Goal: Task Accomplishment & Management: Use online tool/utility

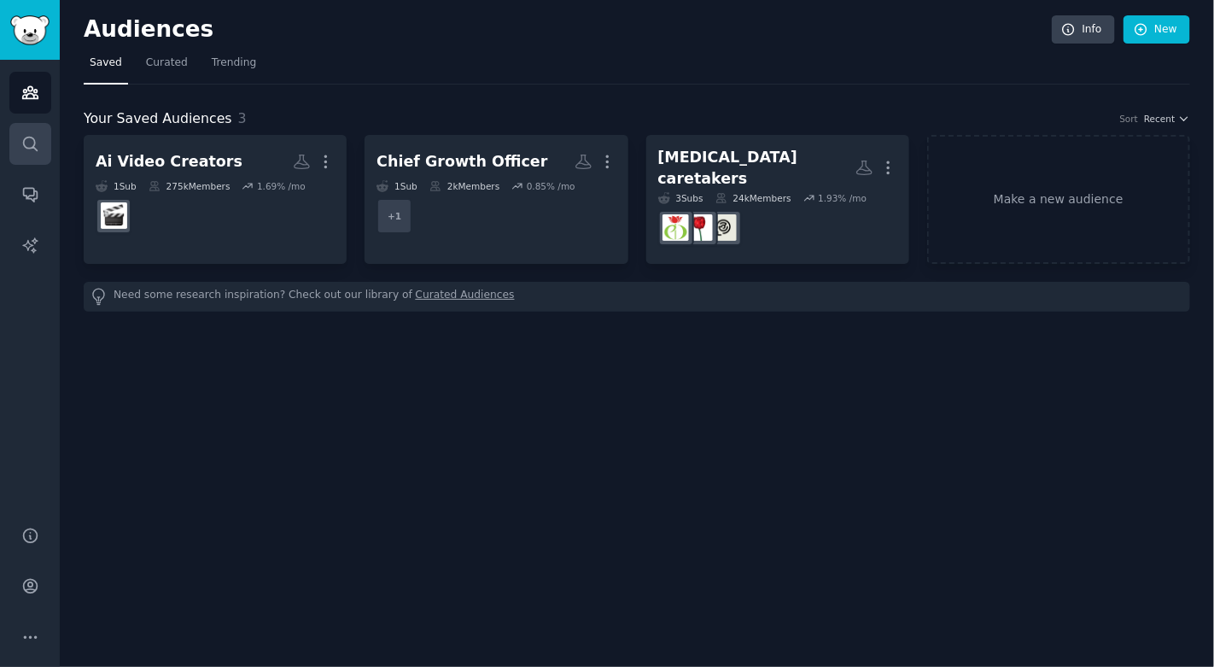
click at [39, 148] on link "Search" at bounding box center [30, 144] width 42 height 42
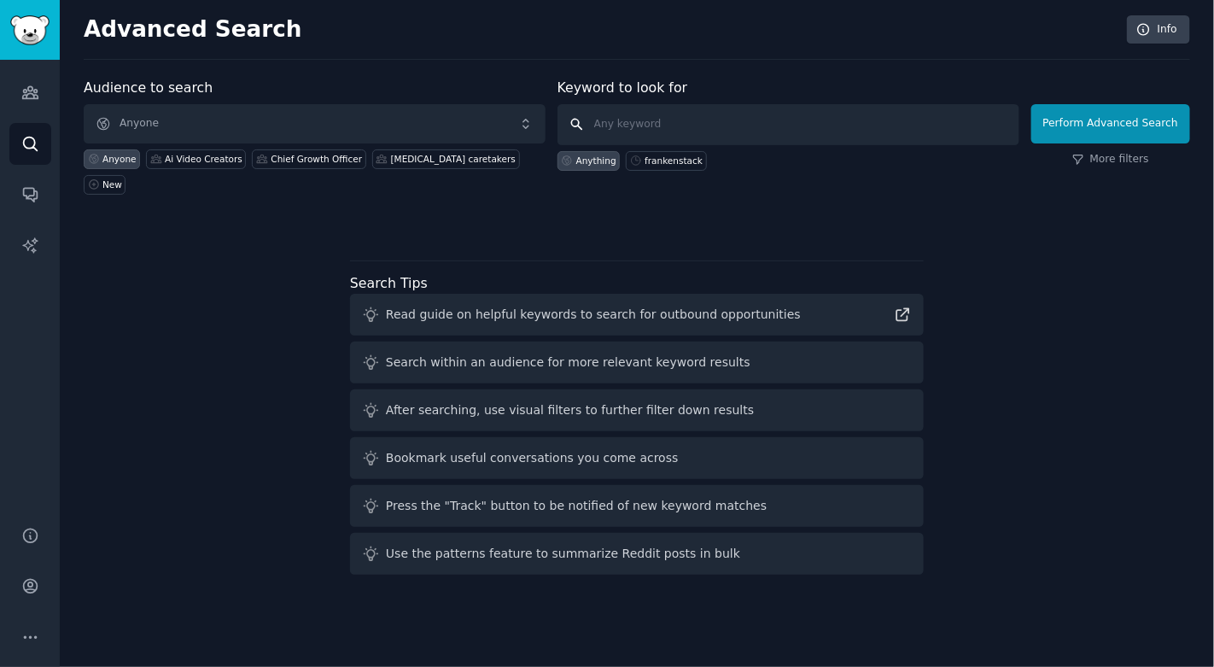
click at [649, 111] on input "text" at bounding box center [789, 124] width 462 height 41
type input "esthetics"
click button "Perform Advanced Search" at bounding box center [1111, 123] width 159 height 39
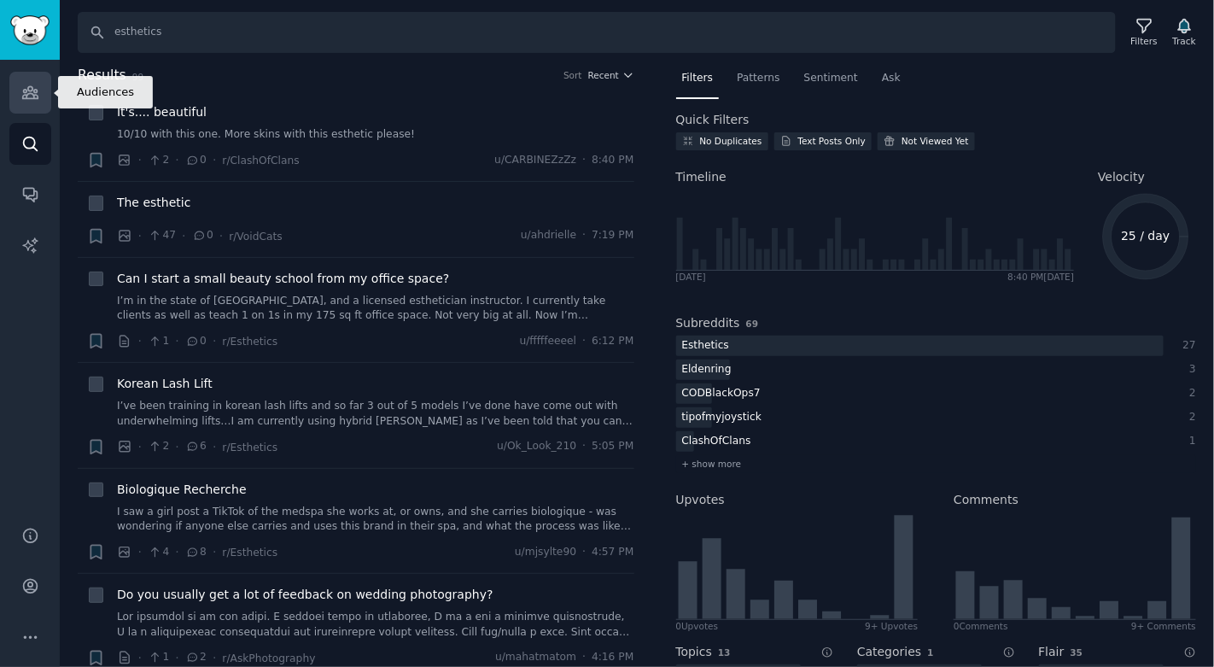
click at [29, 88] on icon "Sidebar" at bounding box center [30, 93] width 18 height 18
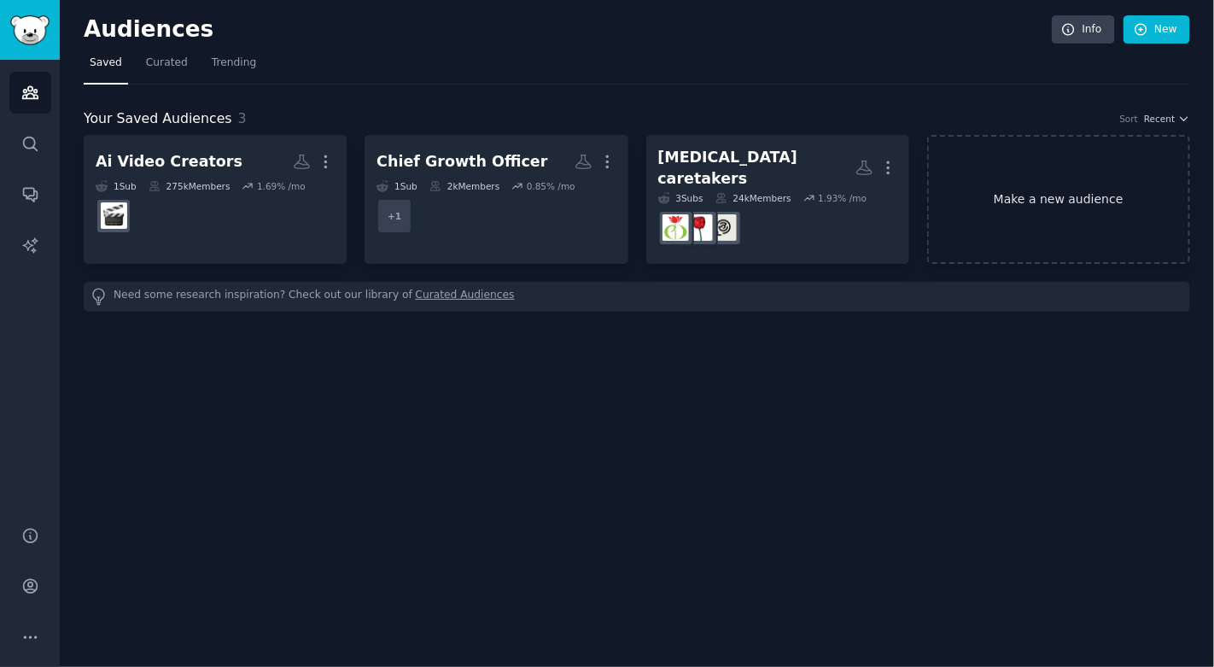
click at [1015, 199] on link "Make a new audience" at bounding box center [1058, 199] width 263 height 129
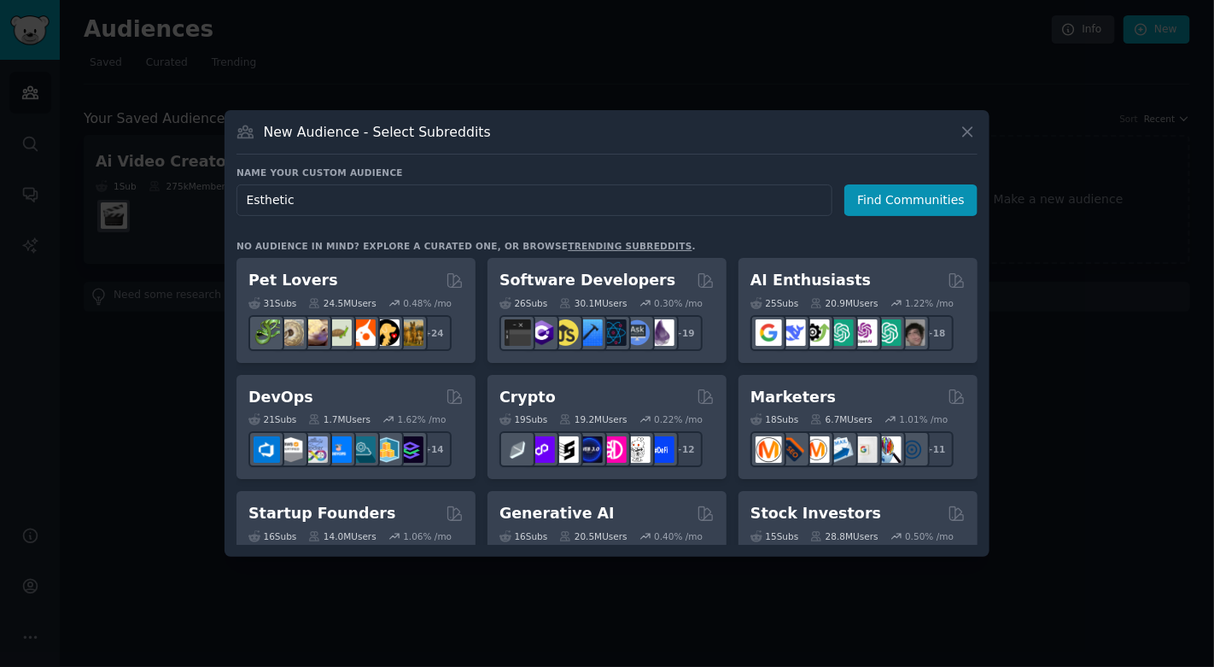
type input "Esthetics"
click button "Find Communities" at bounding box center [911, 200] width 133 height 32
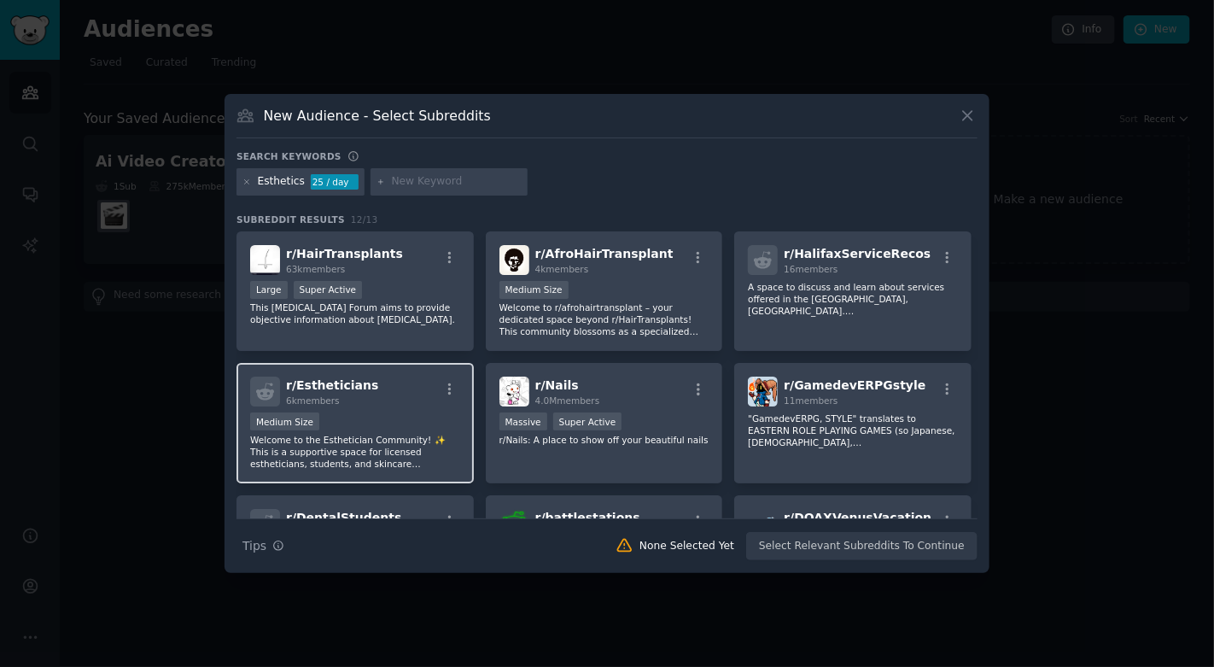
click at [440, 448] on p "Welcome to the Esthetician Community! ✨ This is a supportive space for licensed…" at bounding box center [355, 452] width 210 height 36
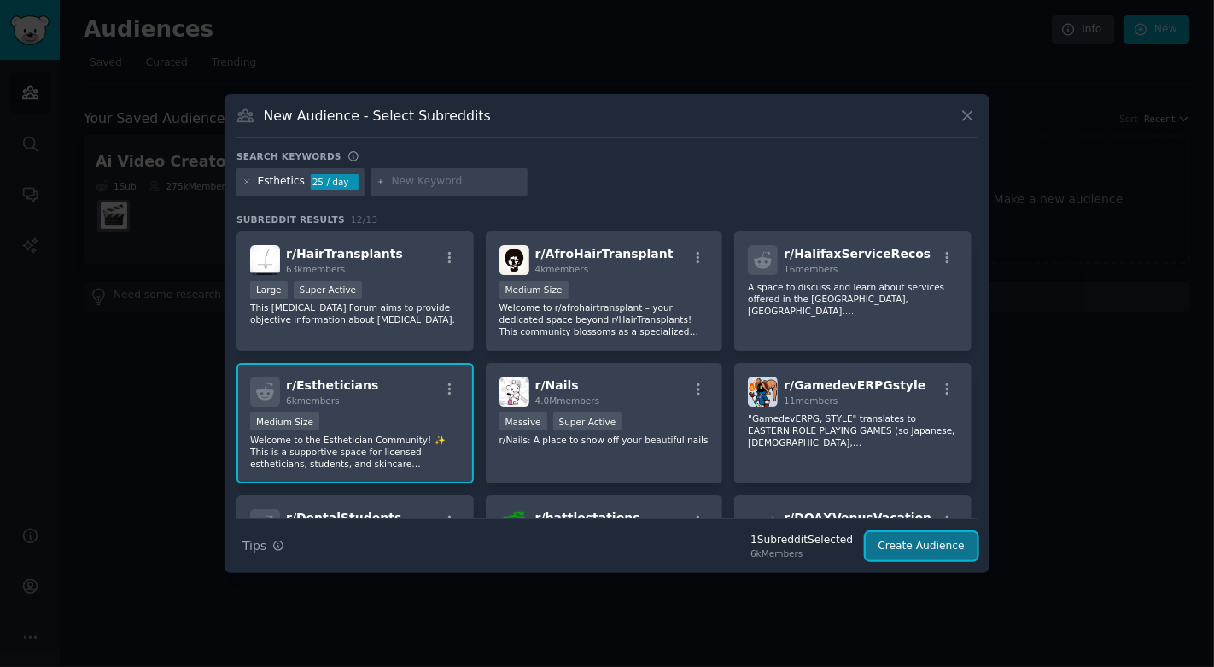
click at [909, 548] on button "Create Audience" at bounding box center [922, 546] width 113 height 29
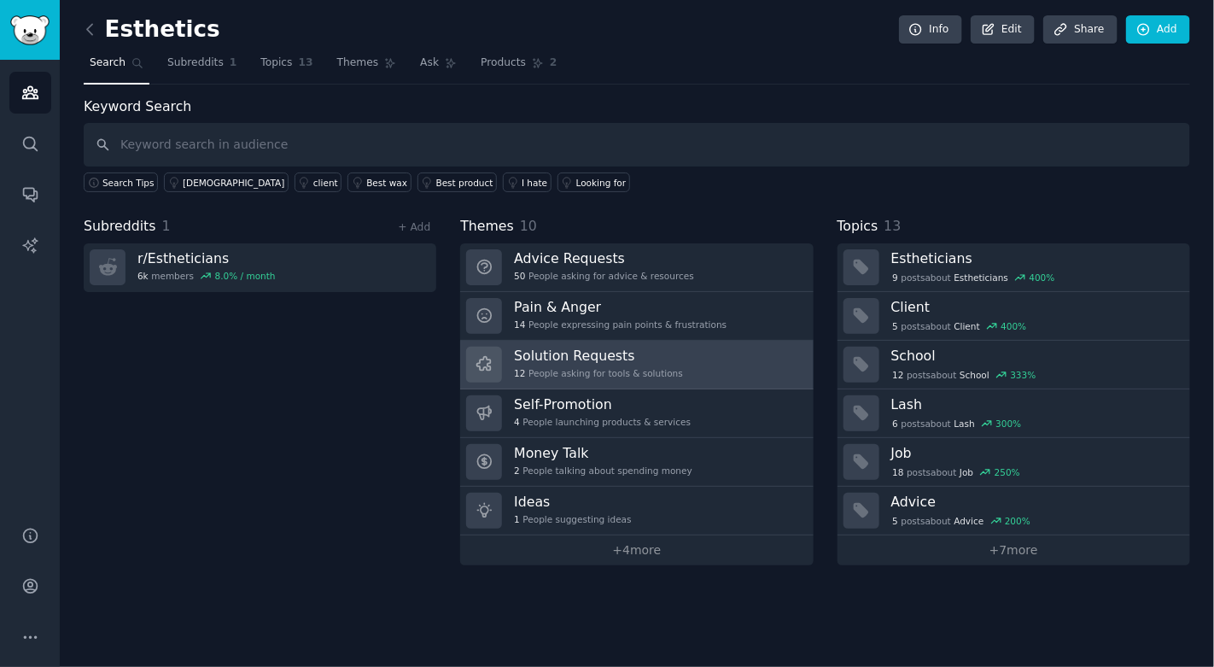
click at [725, 369] on link "Solution Requests 12 People asking for tools & solutions" at bounding box center [636, 365] width 353 height 49
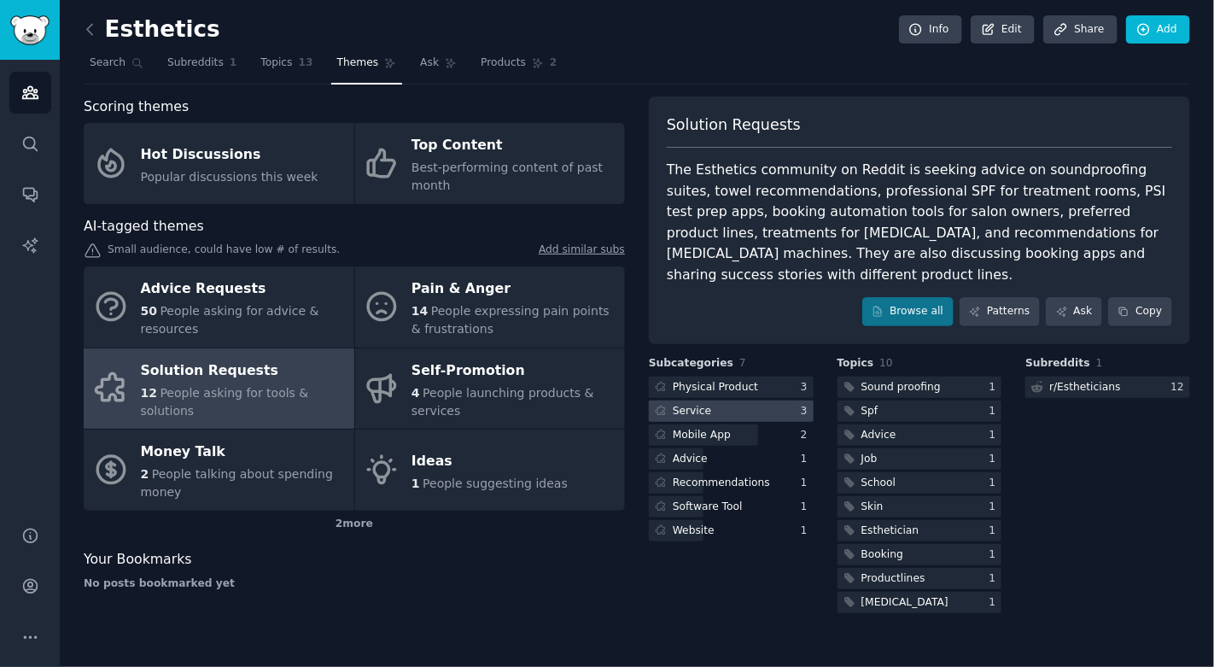
click at [770, 401] on div at bounding box center [731, 411] width 165 height 21
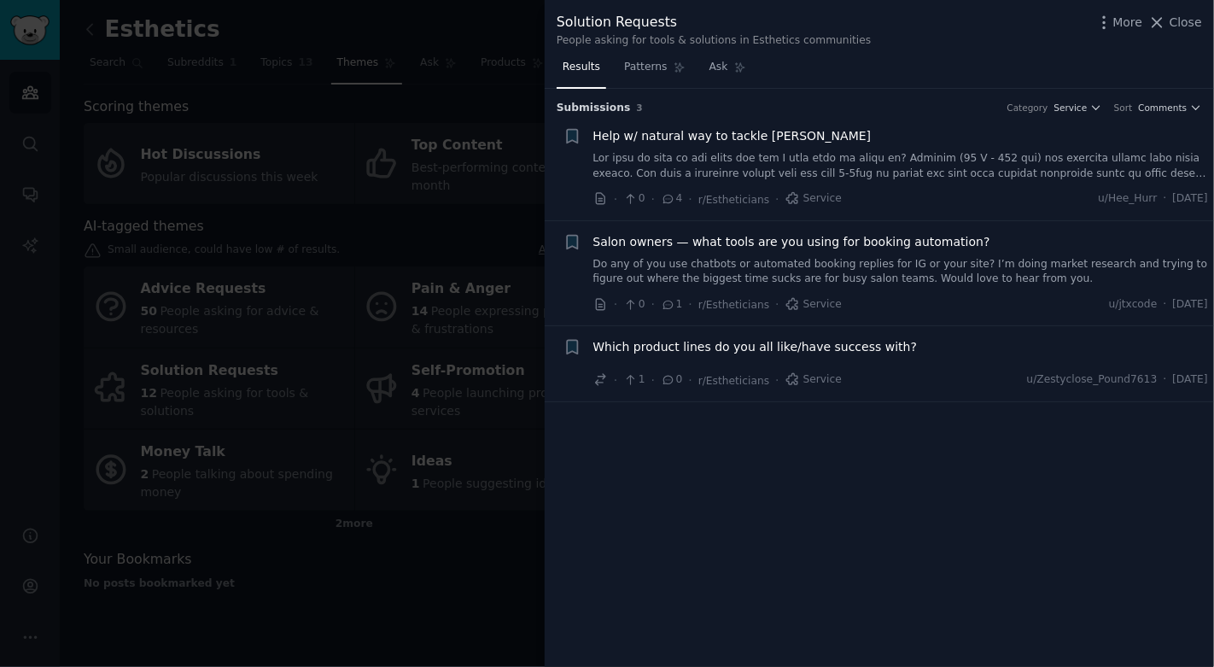
click at [448, 501] on div at bounding box center [607, 333] width 1214 height 667
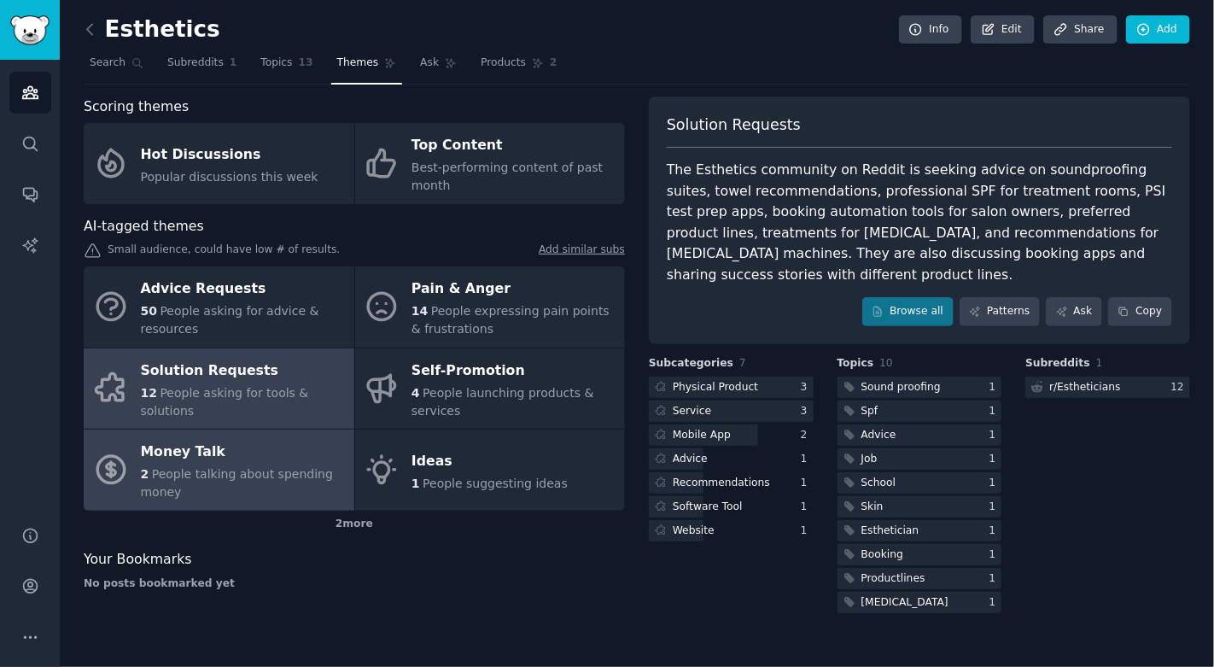
click at [243, 448] on div "Money Talk" at bounding box center [243, 452] width 205 height 27
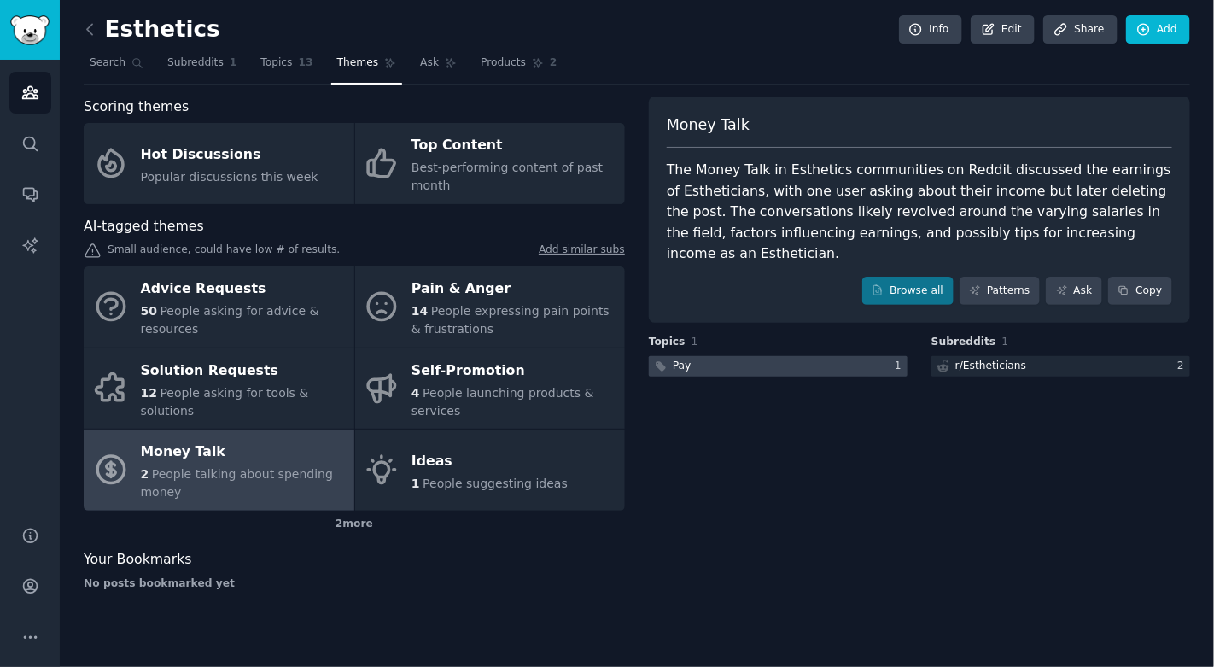
click at [861, 356] on div at bounding box center [778, 366] width 259 height 21
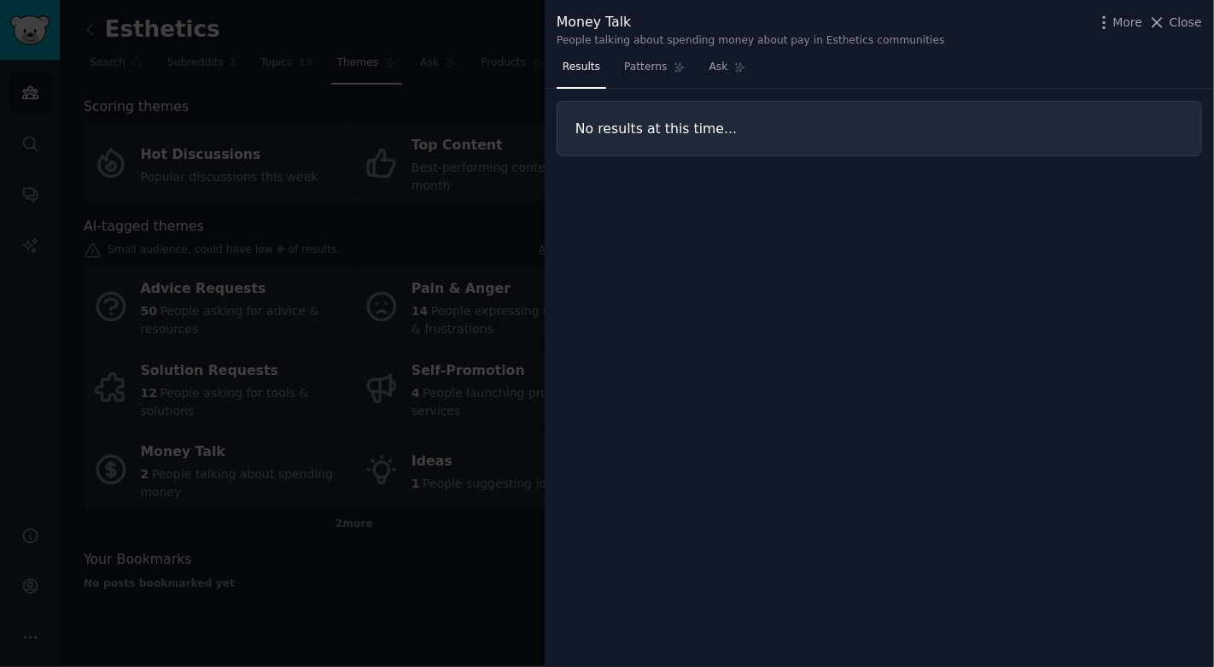
click at [482, 494] on div at bounding box center [607, 333] width 1214 height 667
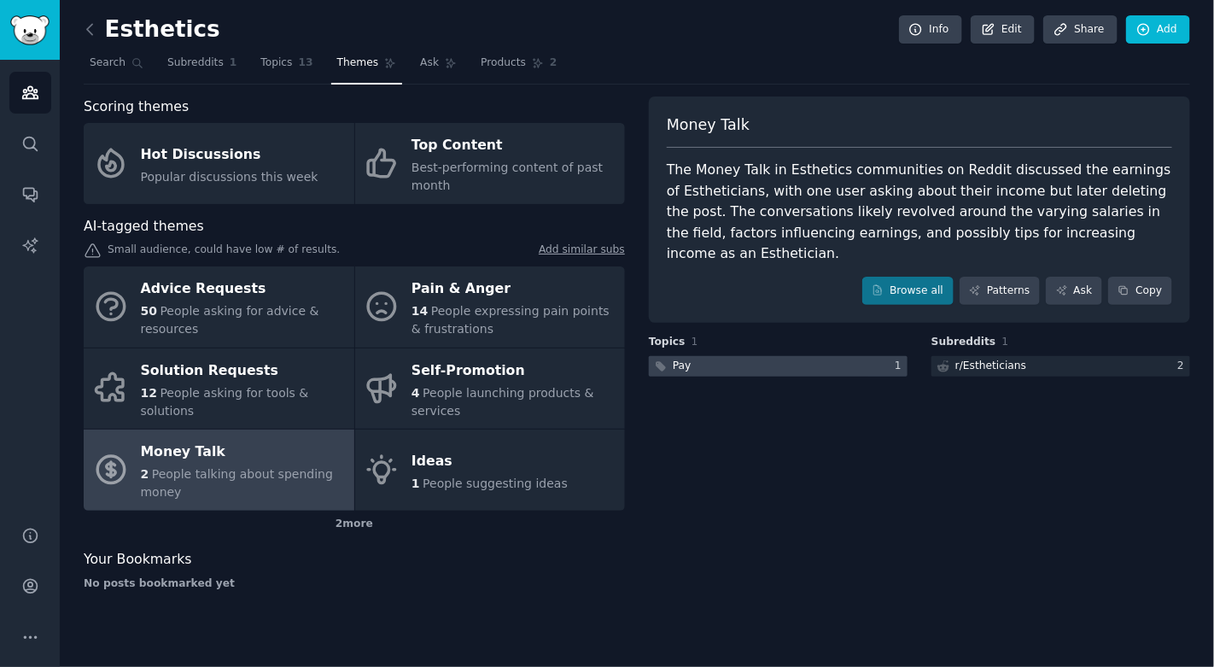
click at [793, 356] on div at bounding box center [778, 366] width 259 height 21
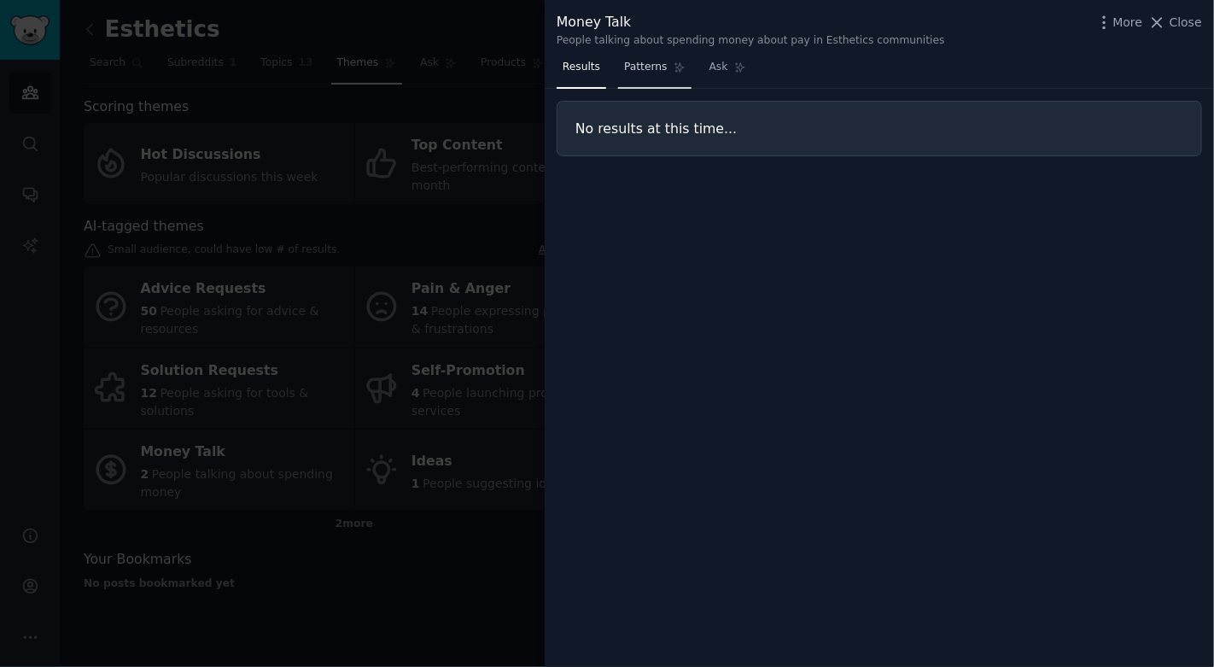
click at [674, 77] on link "Patterns" at bounding box center [654, 71] width 73 height 35
click at [722, 77] on link "Ask" at bounding box center [728, 71] width 49 height 35
click at [613, 77] on nav "Results Patterns Ask" at bounding box center [655, 71] width 196 height 35
click at [593, 77] on link "Results" at bounding box center [582, 71] width 50 height 35
click at [491, 528] on div at bounding box center [607, 333] width 1214 height 667
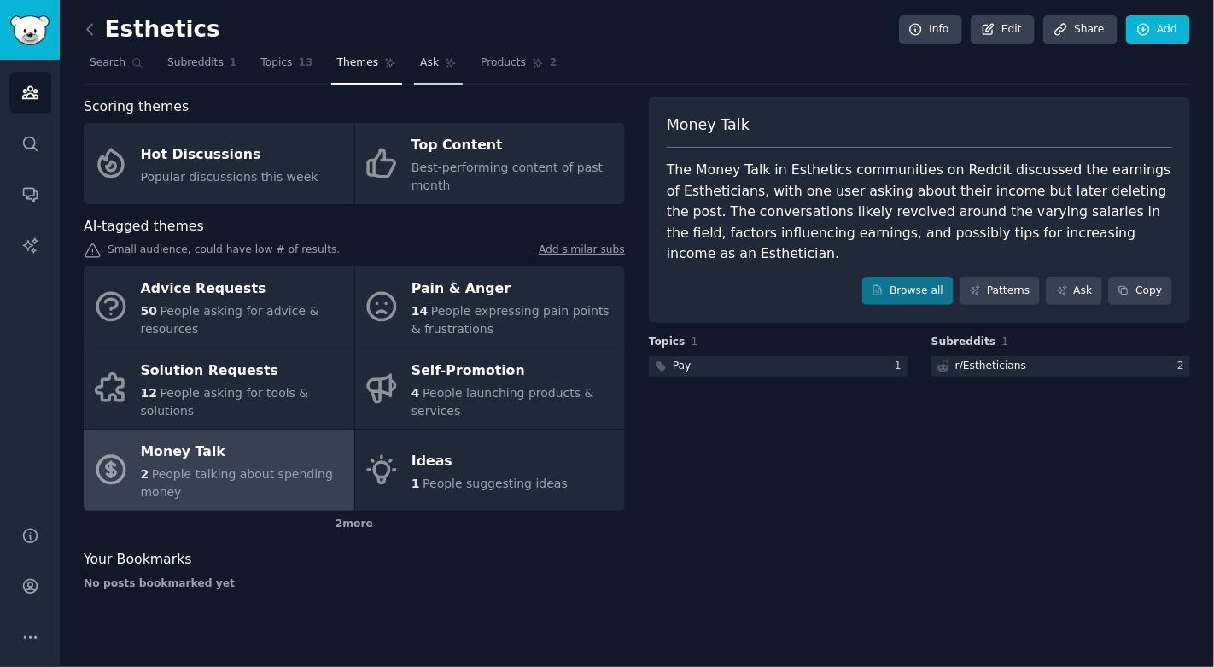
click at [446, 58] on icon at bounding box center [451, 63] width 12 height 12
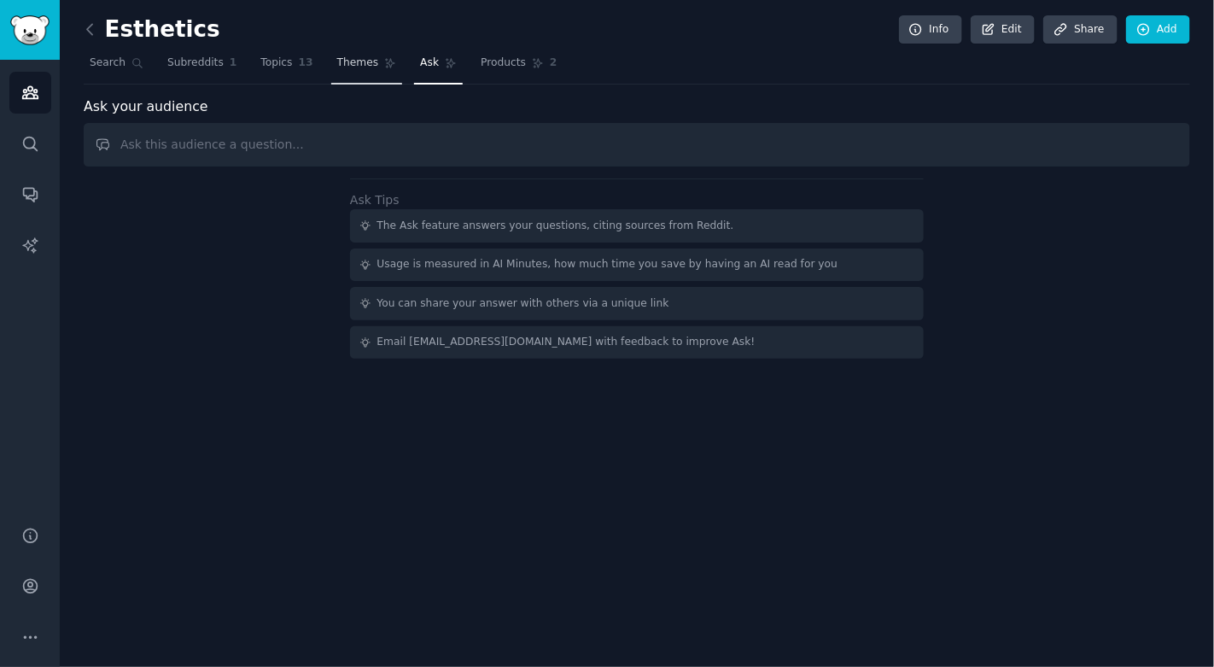
click at [362, 68] on span "Themes" at bounding box center [358, 63] width 42 height 15
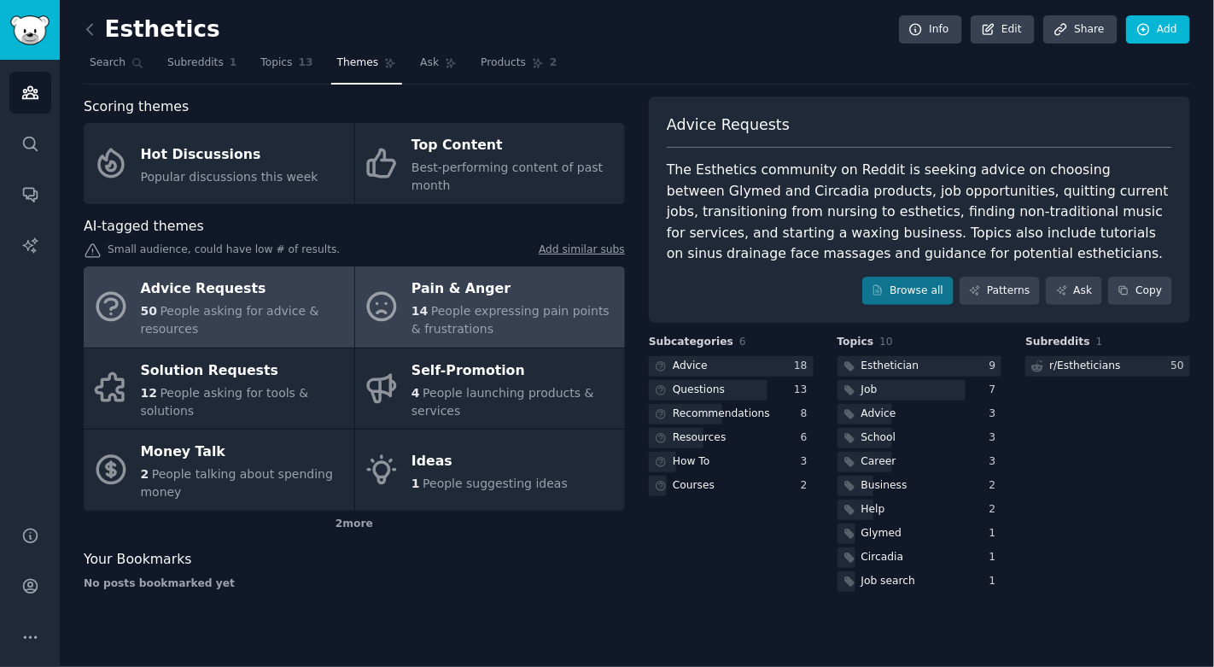
click at [479, 293] on div "Pain & Anger" at bounding box center [514, 289] width 205 height 27
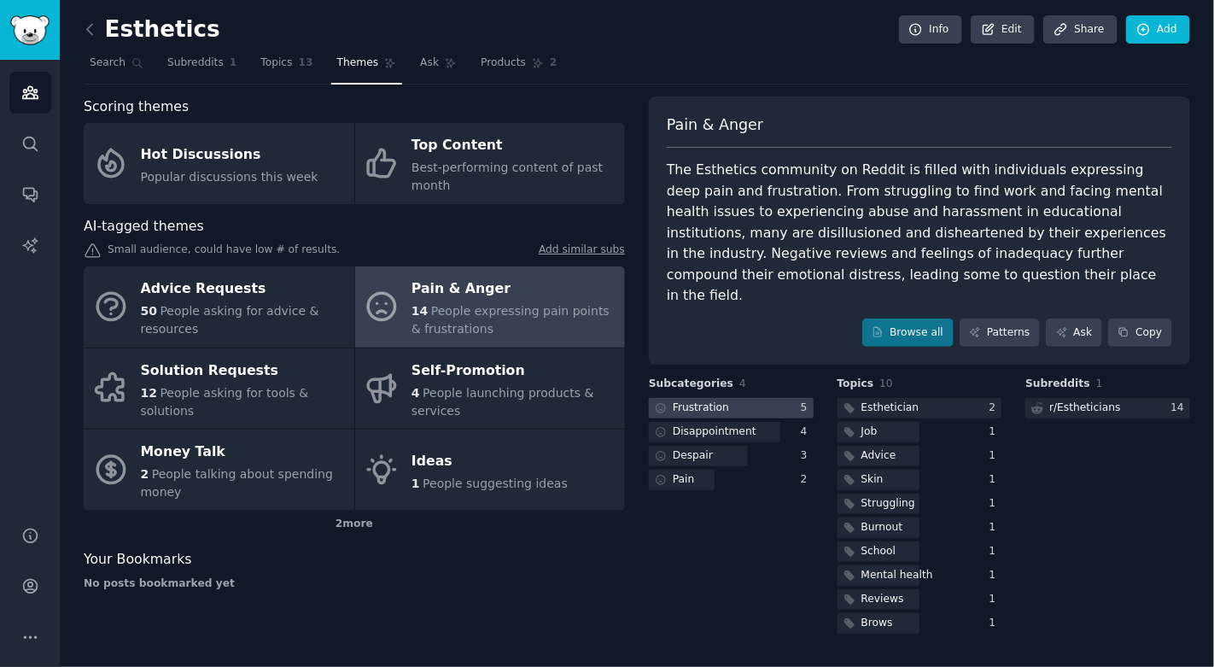
click at [801, 401] on div "5" at bounding box center [807, 408] width 13 height 15
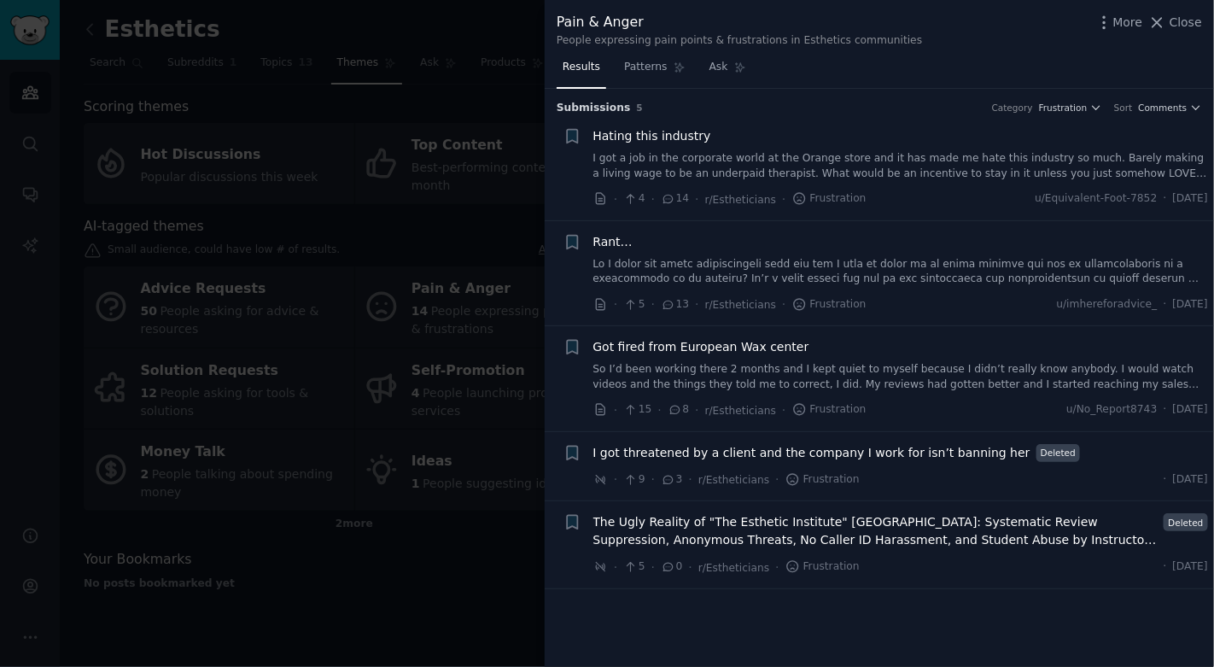
click at [428, 571] on div at bounding box center [607, 333] width 1214 height 667
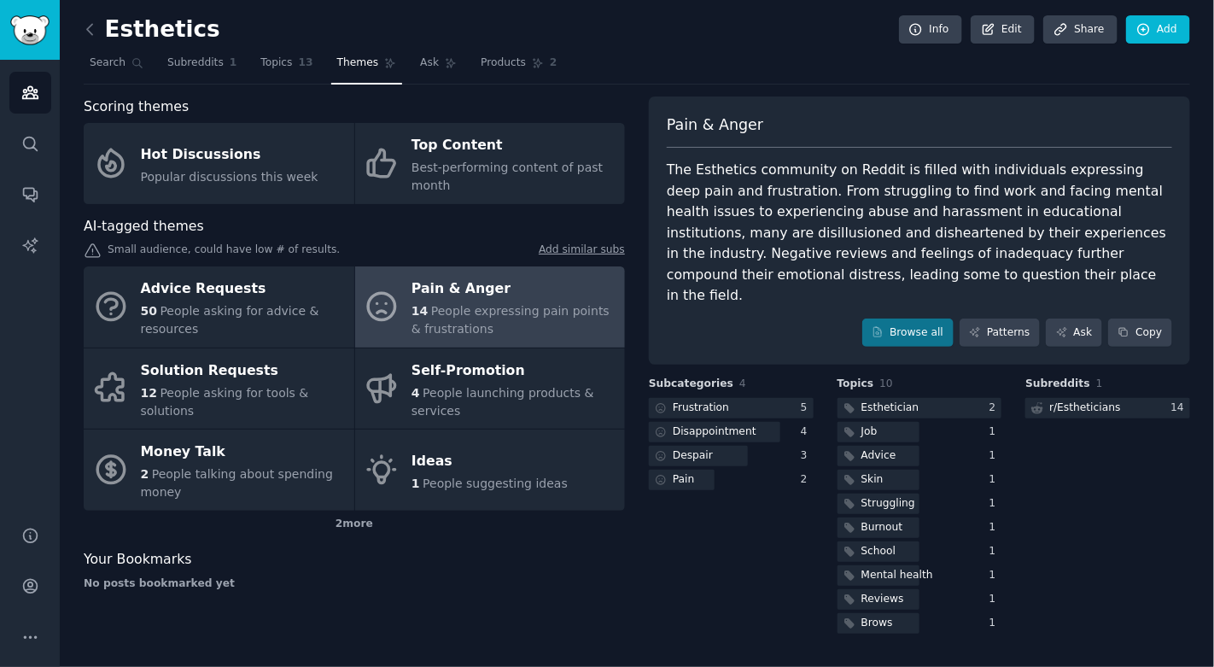
click at [492, 313] on span "People expressing pain points & frustrations" at bounding box center [511, 320] width 198 height 32
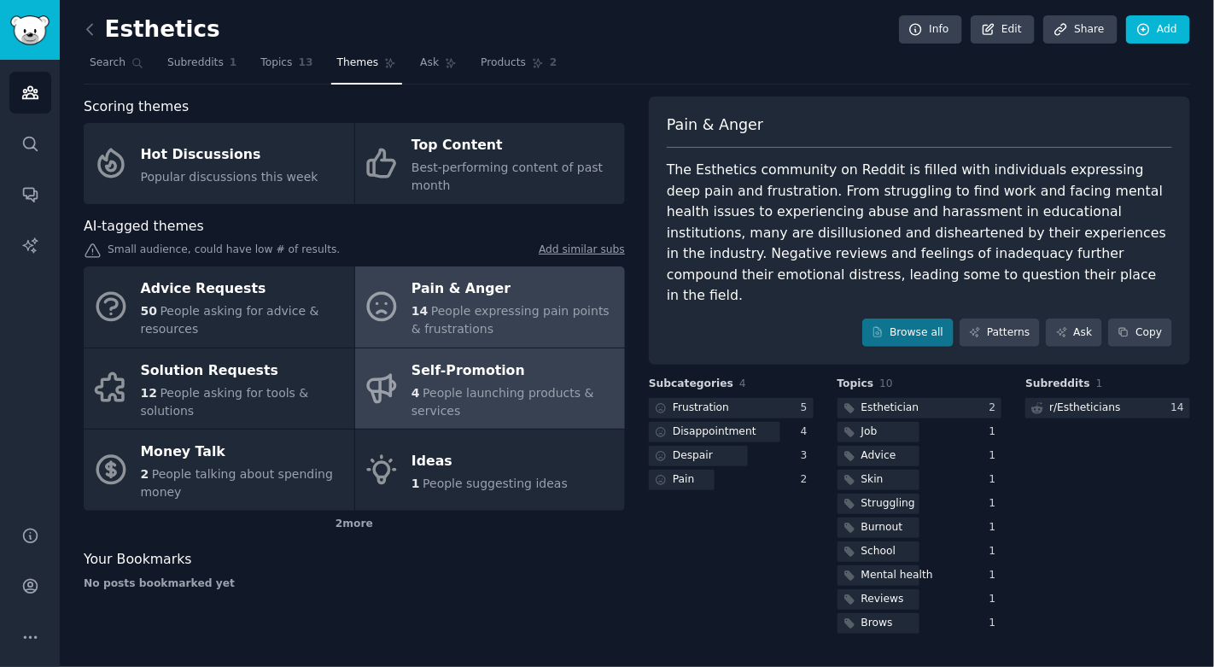
click at [475, 386] on span "People launching products & services" at bounding box center [503, 402] width 183 height 32
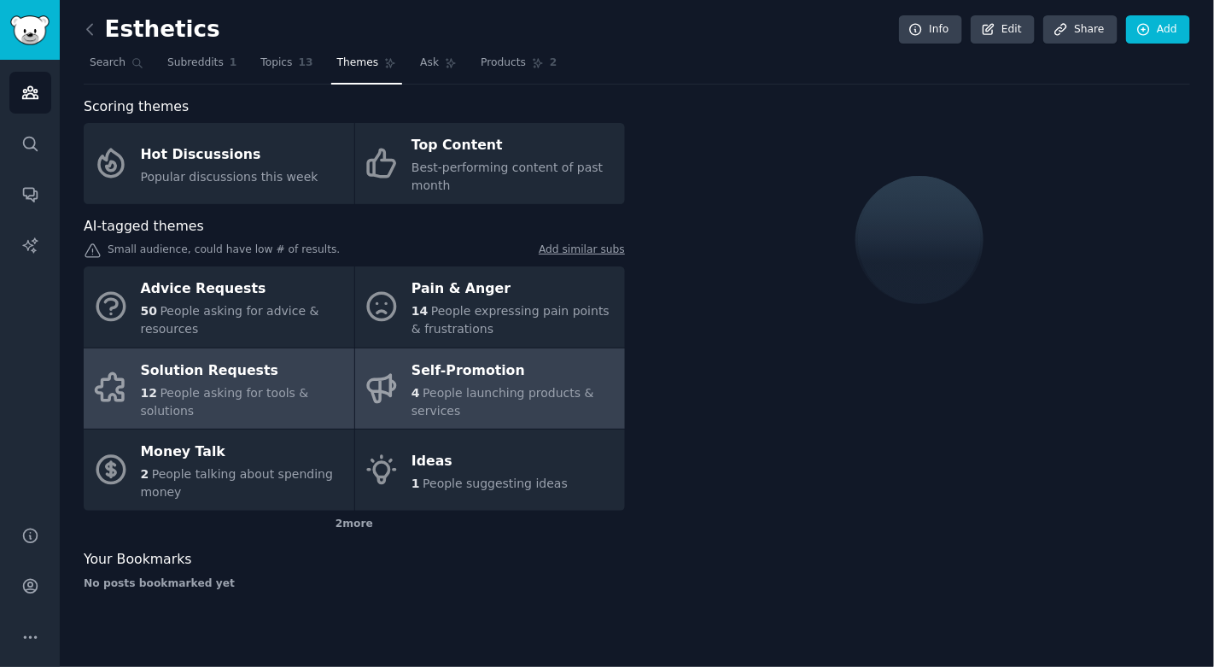
click at [289, 401] on div "12 People asking for tools & solutions" at bounding box center [243, 402] width 205 height 36
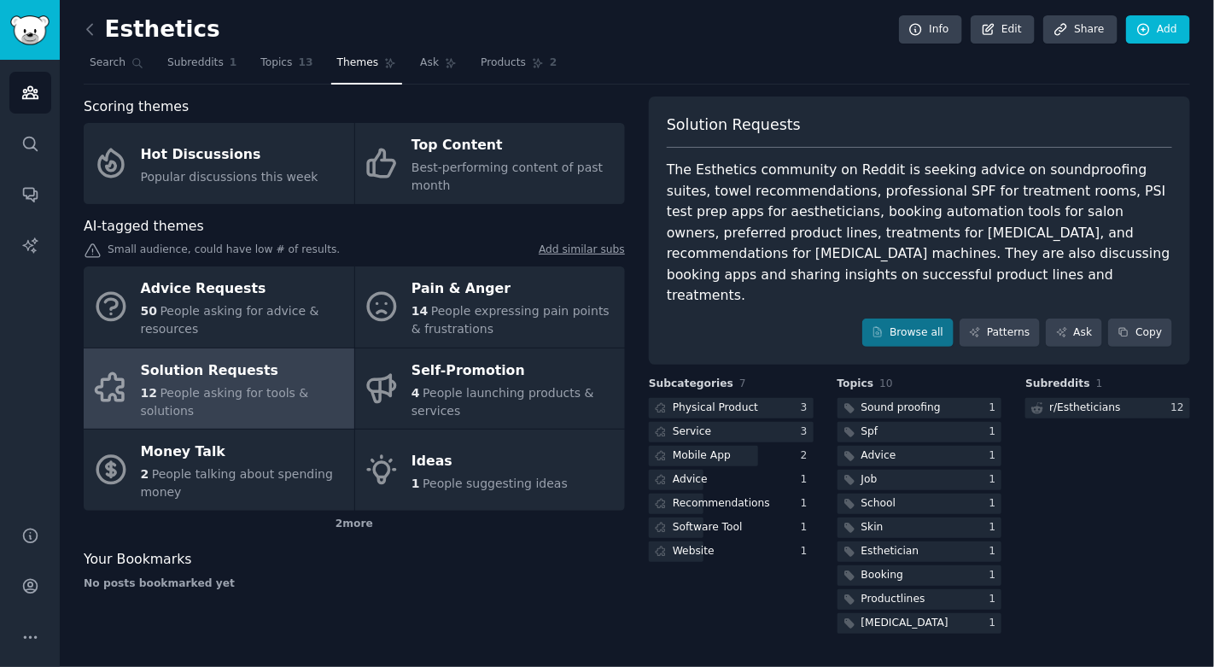
click at [251, 399] on div "12 People asking for tools & solutions" at bounding box center [243, 402] width 205 height 36
click at [754, 518] on div "Software Tool" at bounding box center [731, 528] width 165 height 21
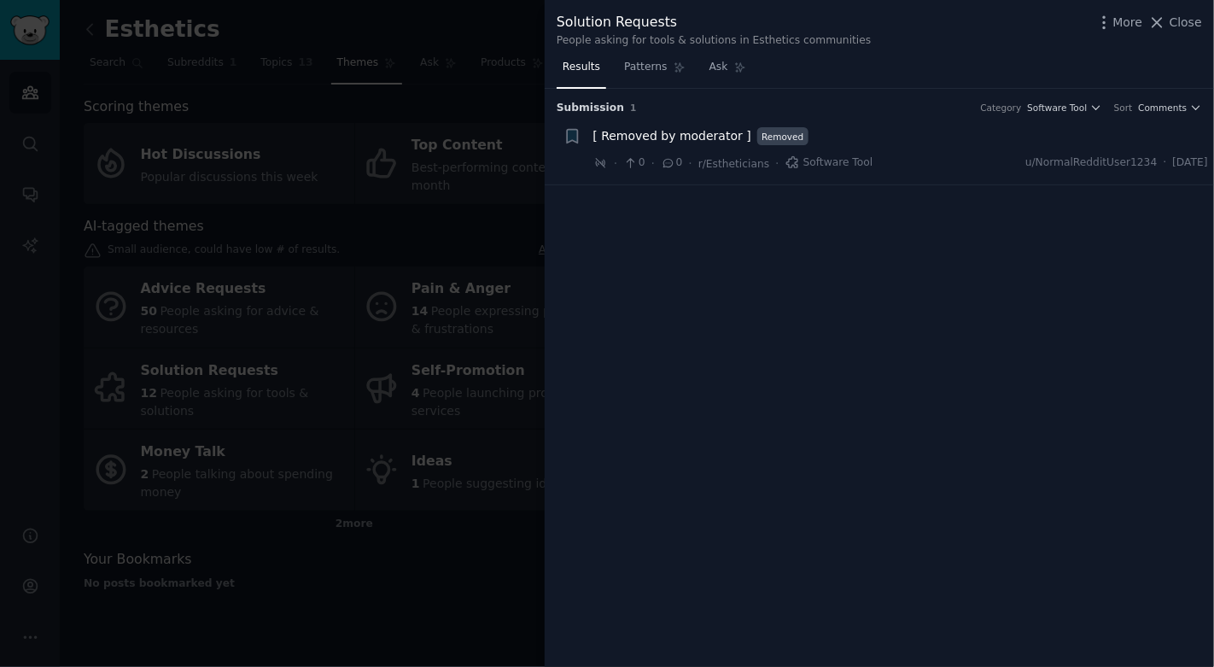
click at [484, 521] on div at bounding box center [607, 333] width 1214 height 667
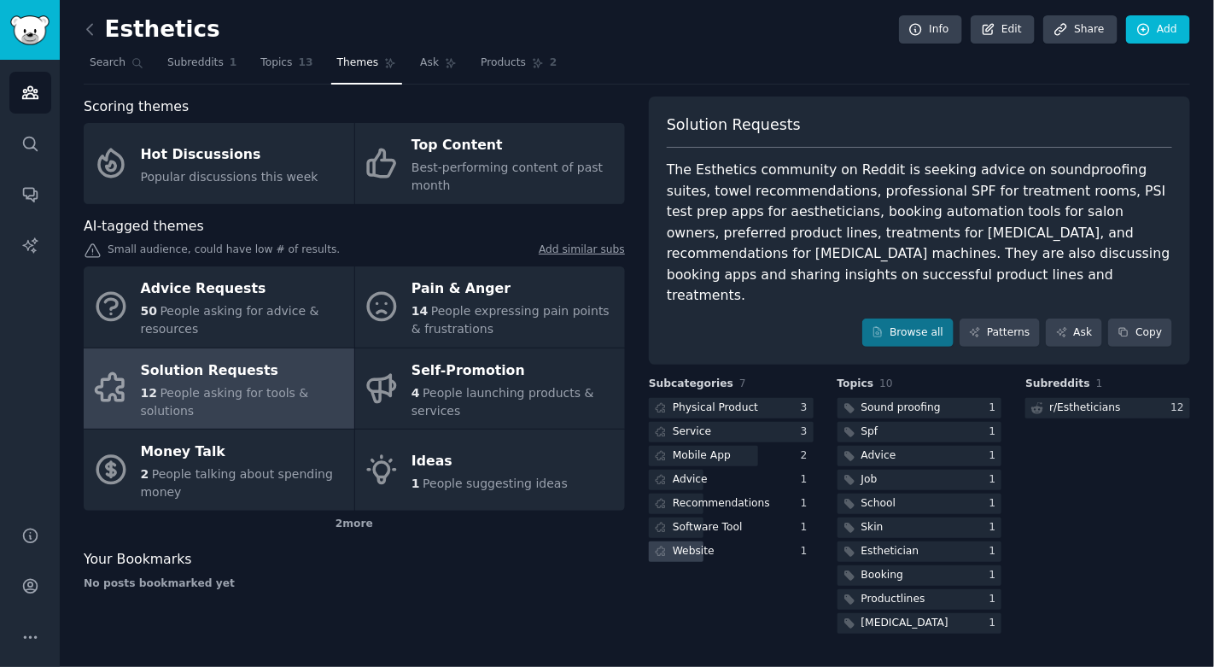
click at [711, 544] on div "Website" at bounding box center [694, 551] width 42 height 15
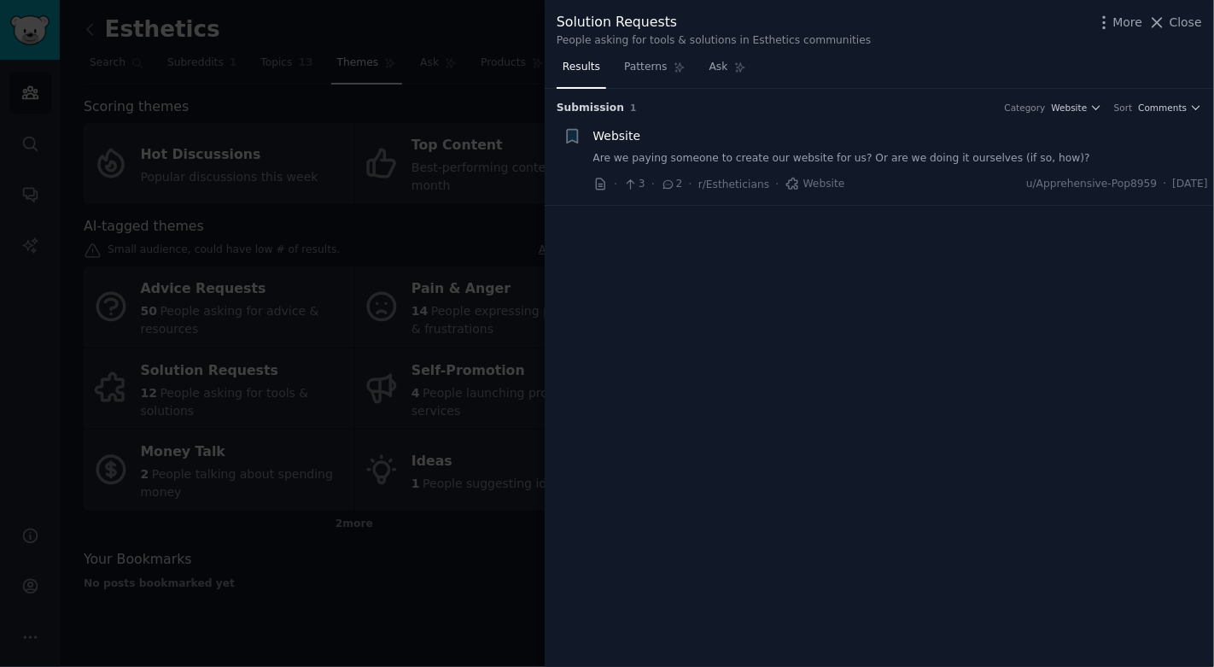
click at [494, 544] on div at bounding box center [607, 333] width 1214 height 667
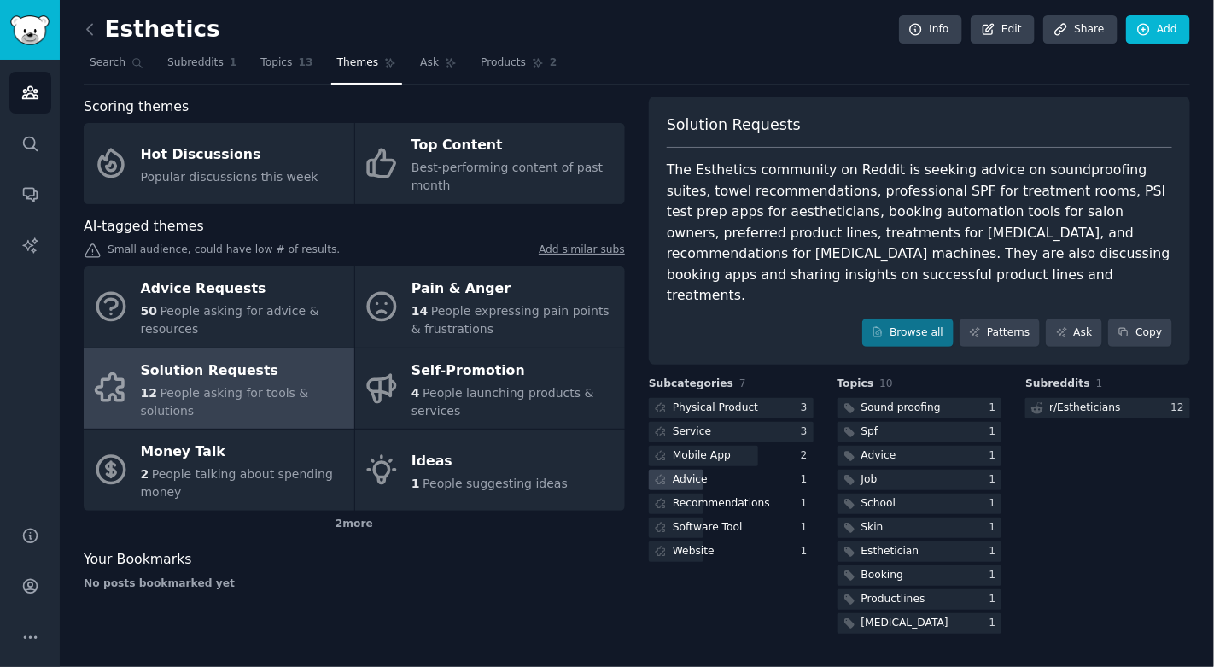
click at [693, 472] on div "Advice" at bounding box center [690, 479] width 35 height 15
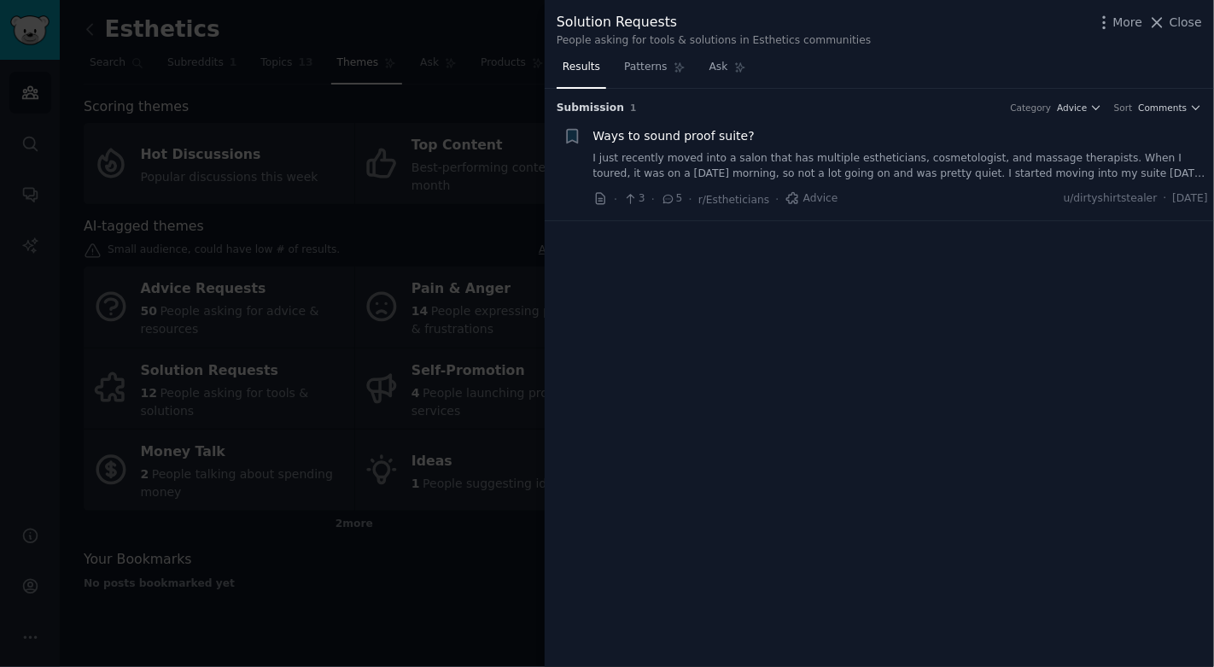
click at [480, 522] on div at bounding box center [607, 333] width 1214 height 667
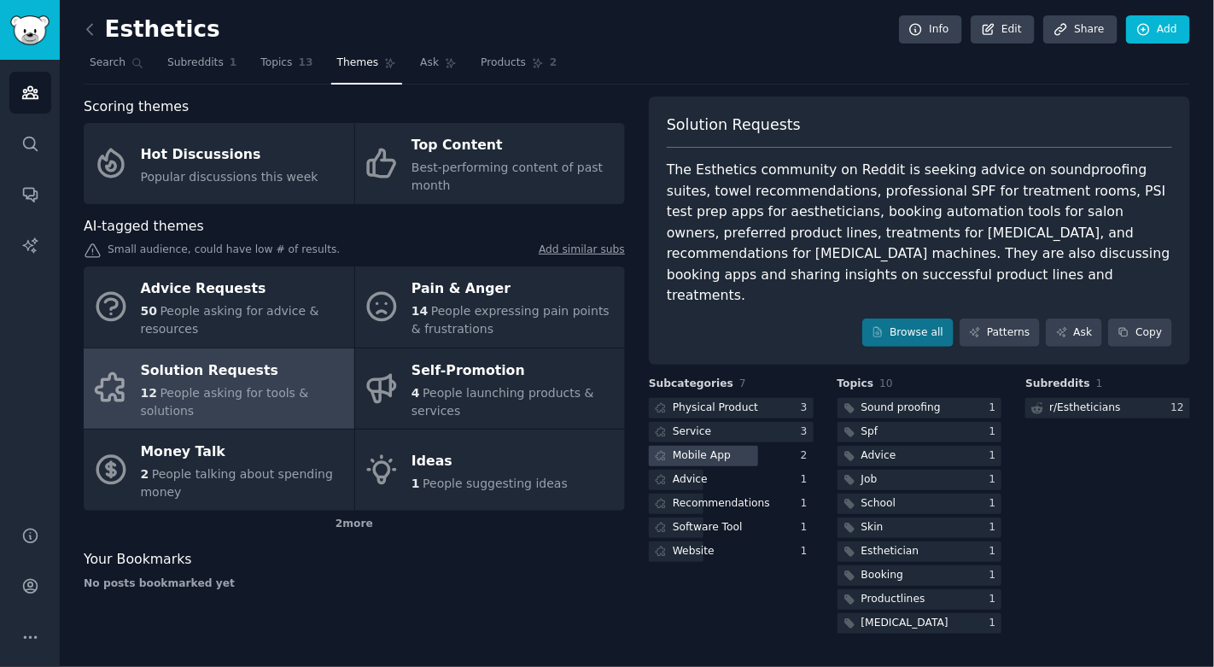
click at [704, 448] on div "Mobile App" at bounding box center [702, 455] width 58 height 15
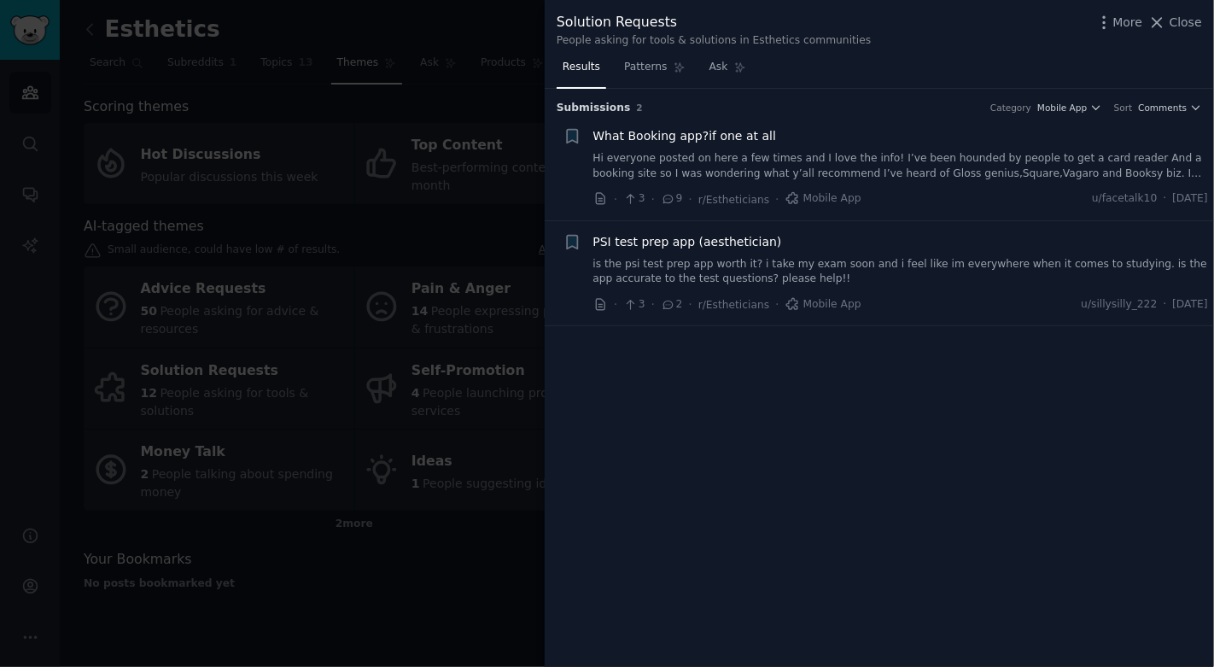
click at [437, 547] on div at bounding box center [607, 333] width 1214 height 667
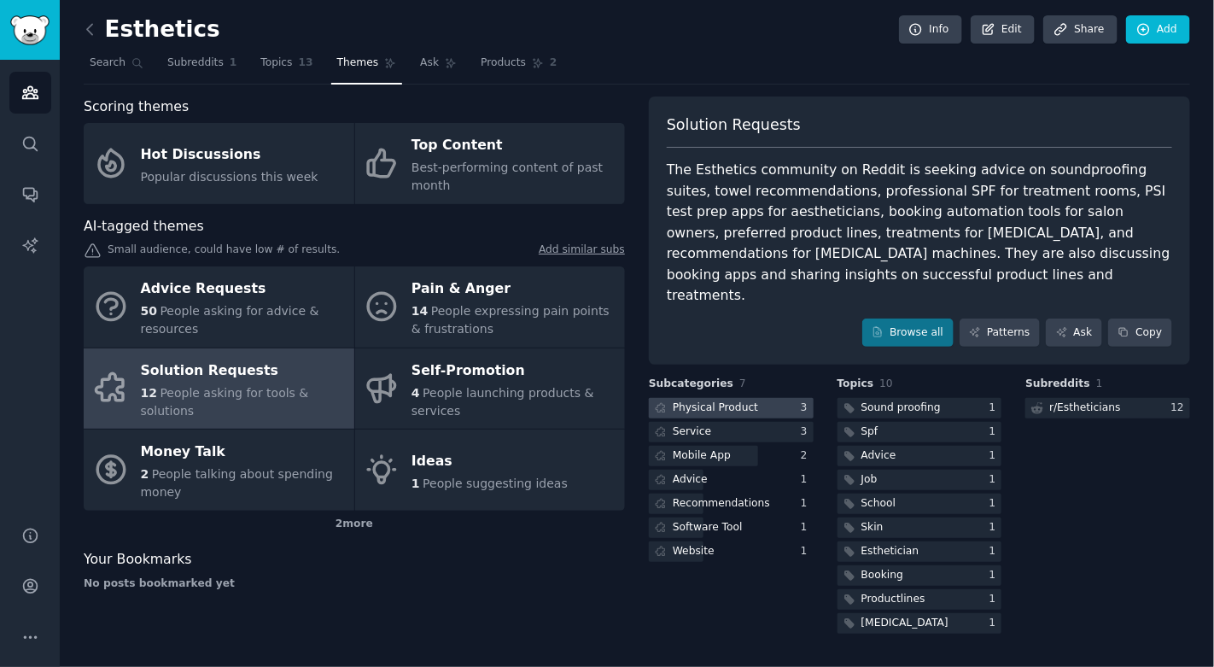
click at [745, 401] on div "Physical Product" at bounding box center [715, 408] width 85 height 15
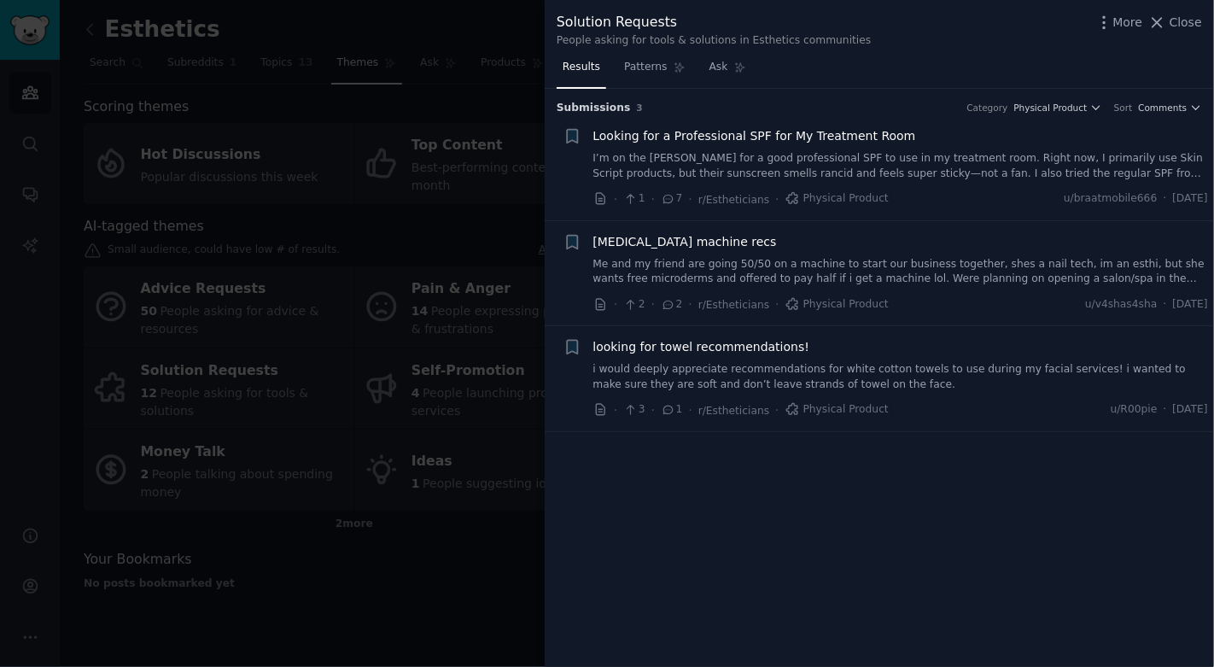
click at [470, 557] on div at bounding box center [607, 333] width 1214 height 667
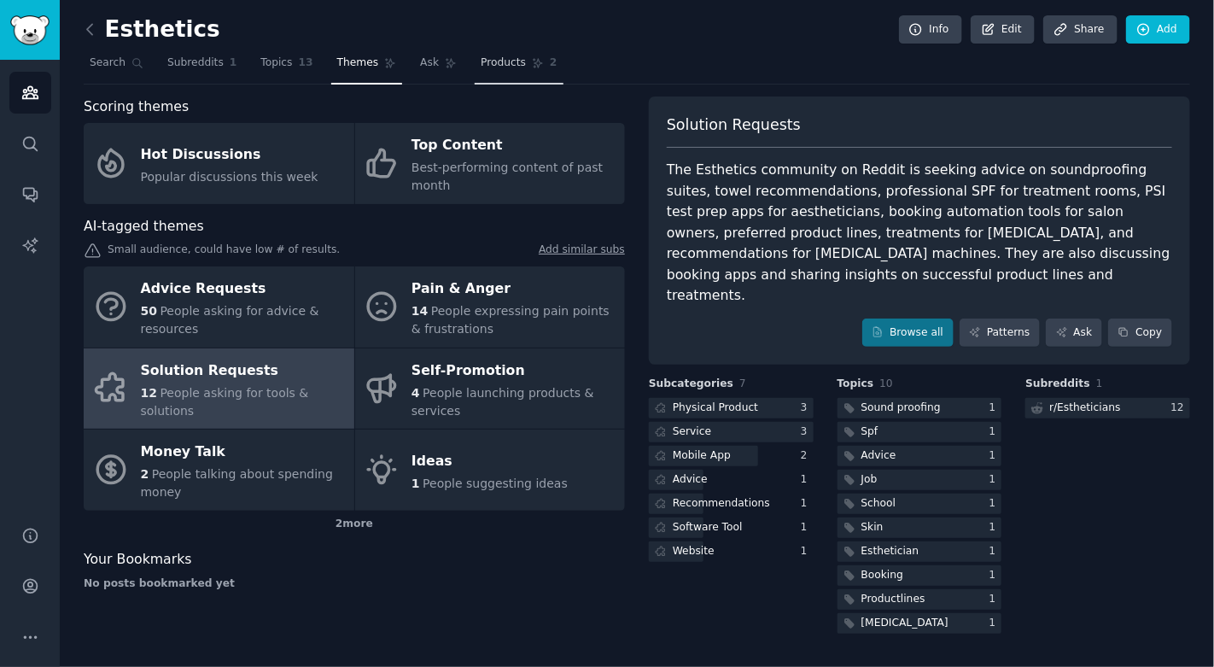
click at [524, 65] on link "Products 2" at bounding box center [519, 67] width 88 height 35
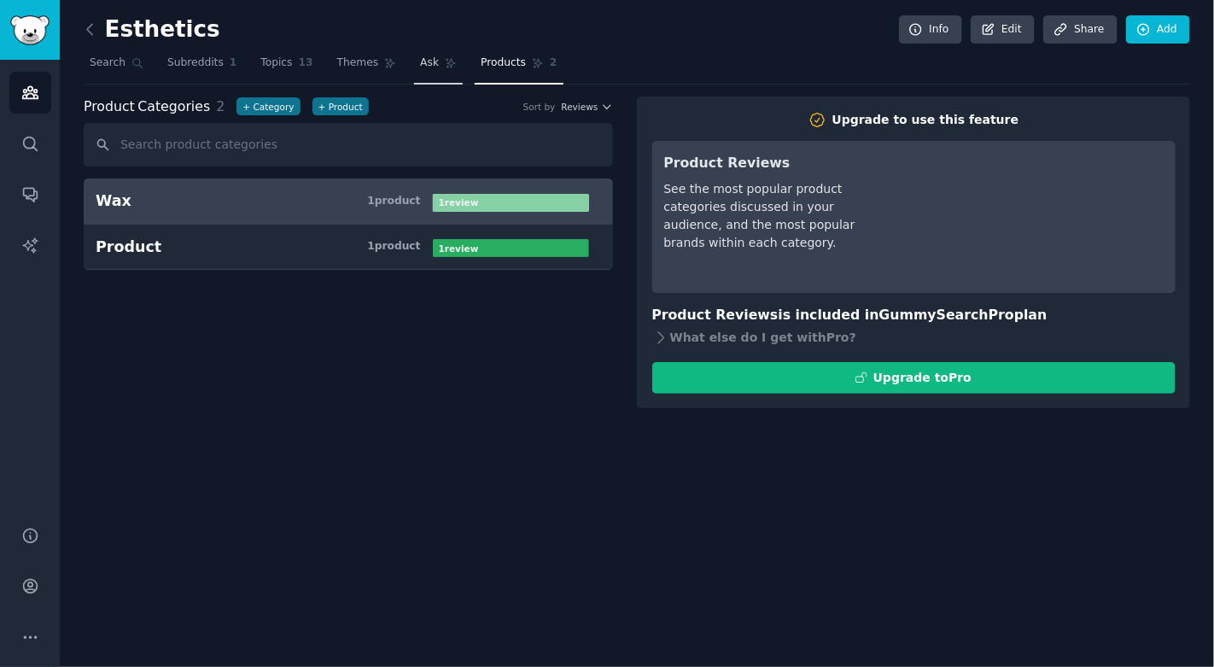
click at [424, 79] on link "Ask" at bounding box center [438, 67] width 49 height 35
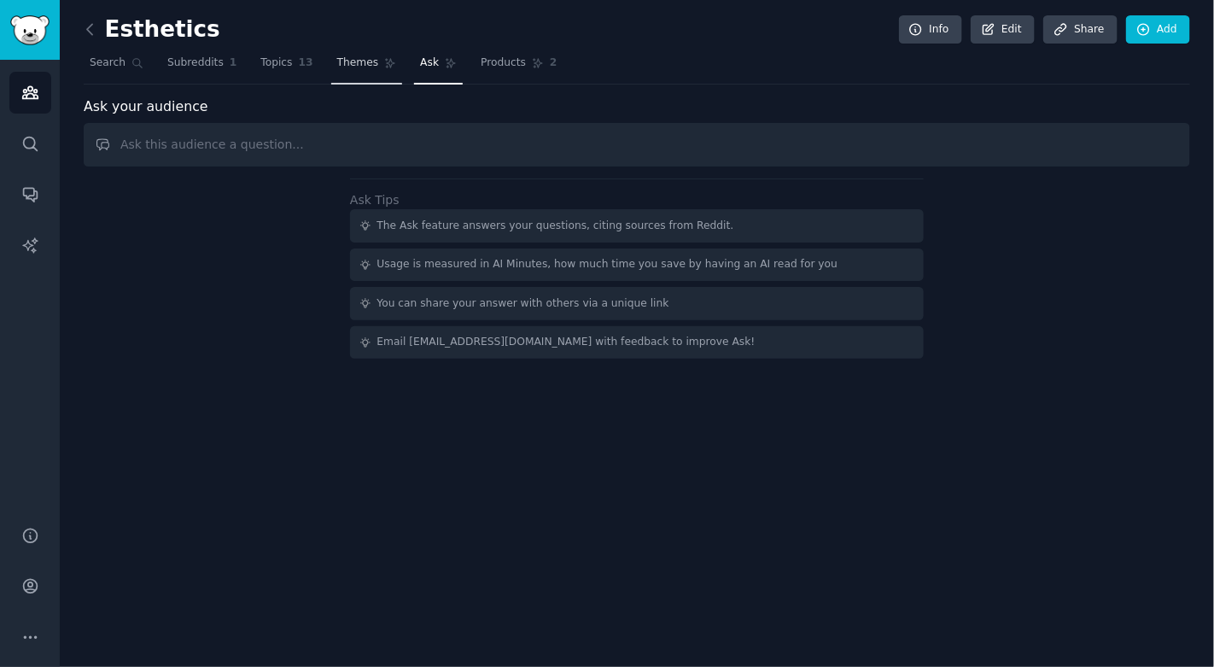
click at [355, 73] on link "Themes" at bounding box center [367, 67] width 72 height 35
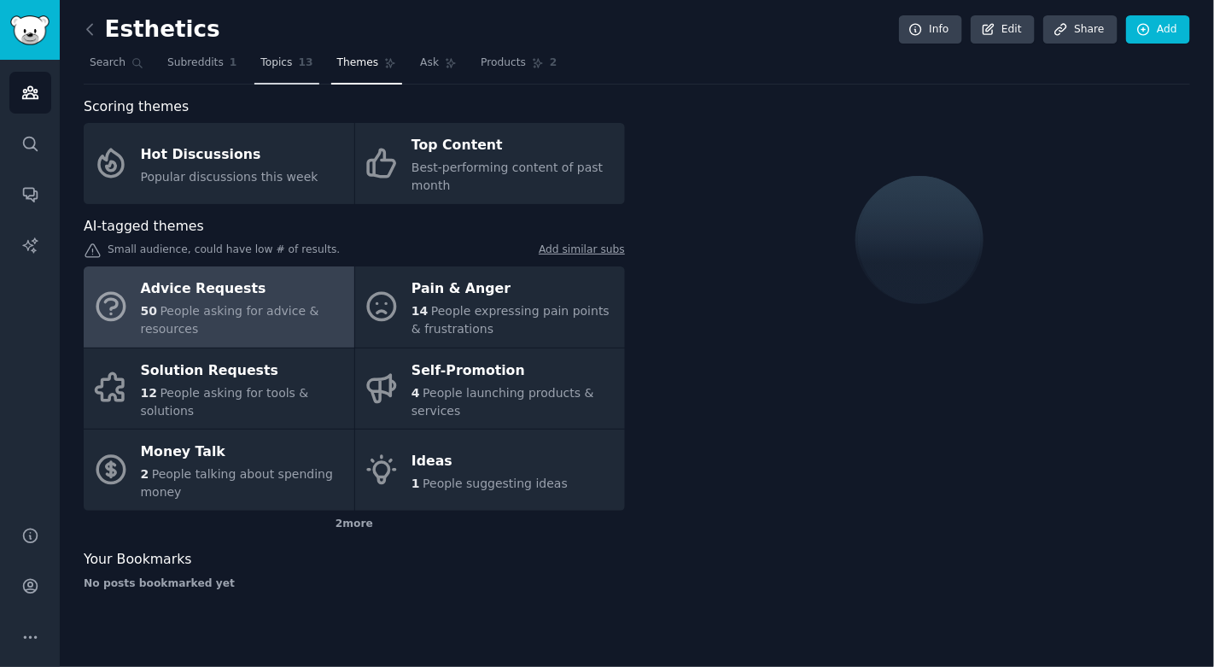
click at [259, 75] on link "Topics 13" at bounding box center [287, 67] width 64 height 35
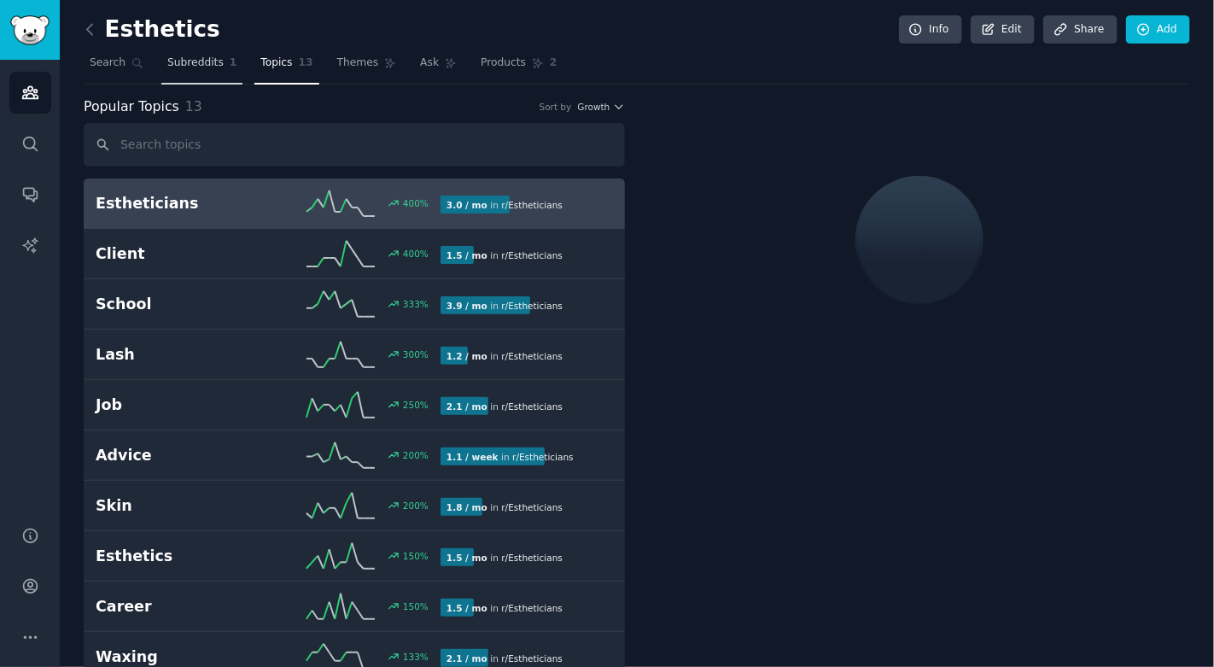
click at [196, 70] on link "Subreddits 1" at bounding box center [201, 67] width 81 height 35
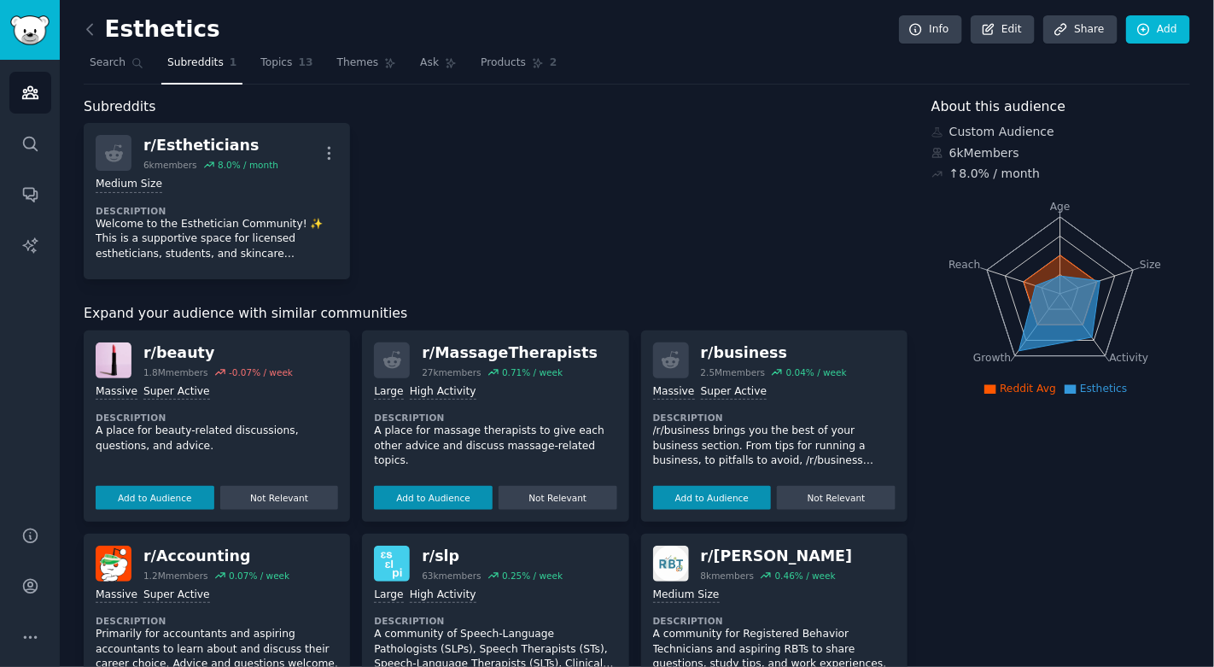
click at [80, 29] on div "Esthetics Info Edit Share Add Search Subreddits 1 Topics 13 Themes Ask Products…" at bounding box center [637, 578] width 1155 height 1156
click at [91, 30] on icon at bounding box center [90, 29] width 18 height 18
